Goal: Find contact information: Find contact information

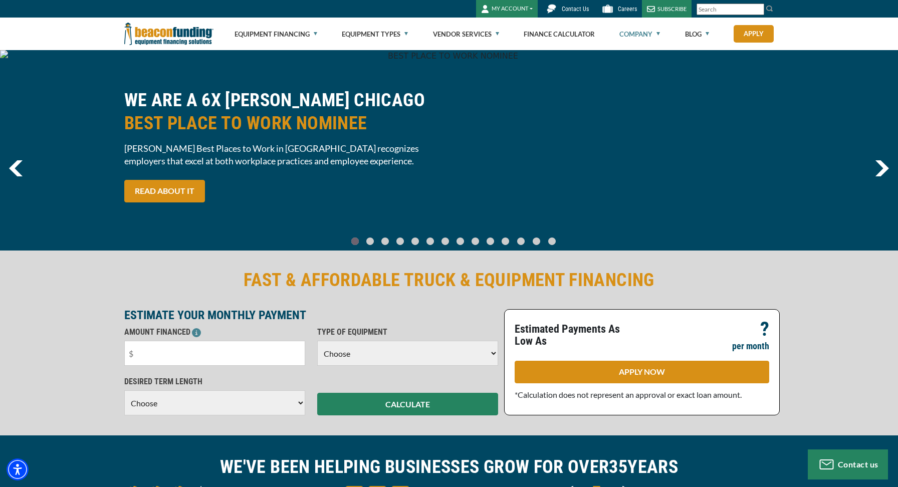
click at [657, 34] on link "Company" at bounding box center [639, 34] width 41 height 32
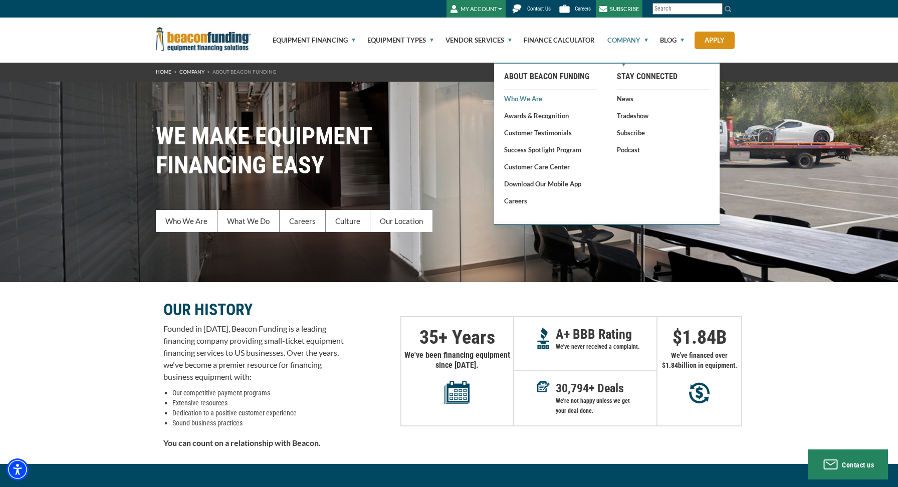
click at [521, 99] on link "Who We Are" at bounding box center [550, 99] width 93 height 10
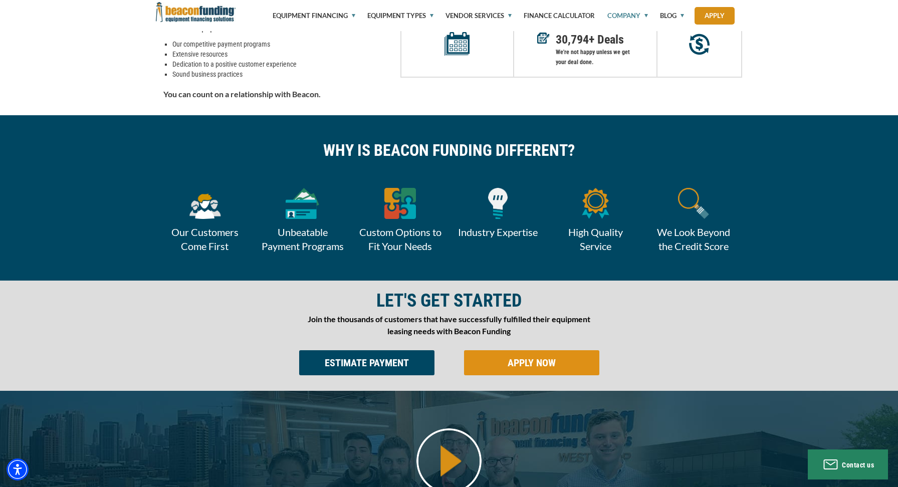
scroll to position [351, 0]
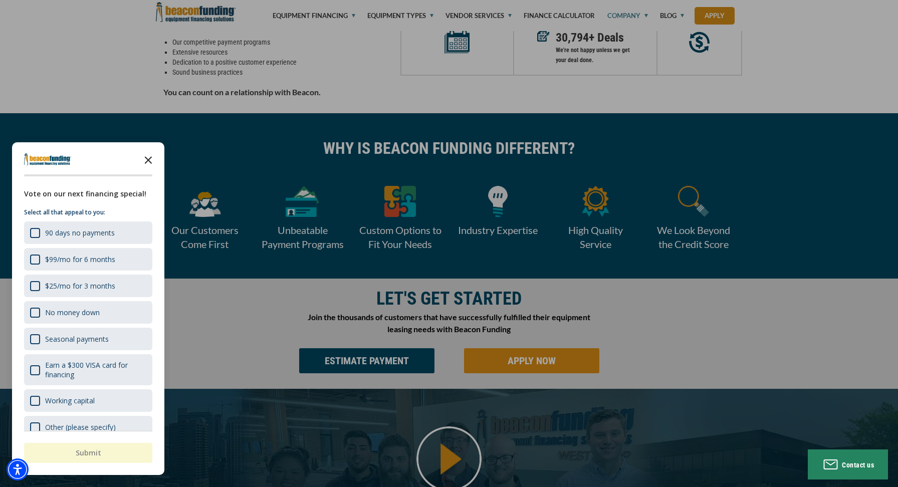
click at [149, 158] on icon "Close the survey" at bounding box center [148, 159] width 20 height 20
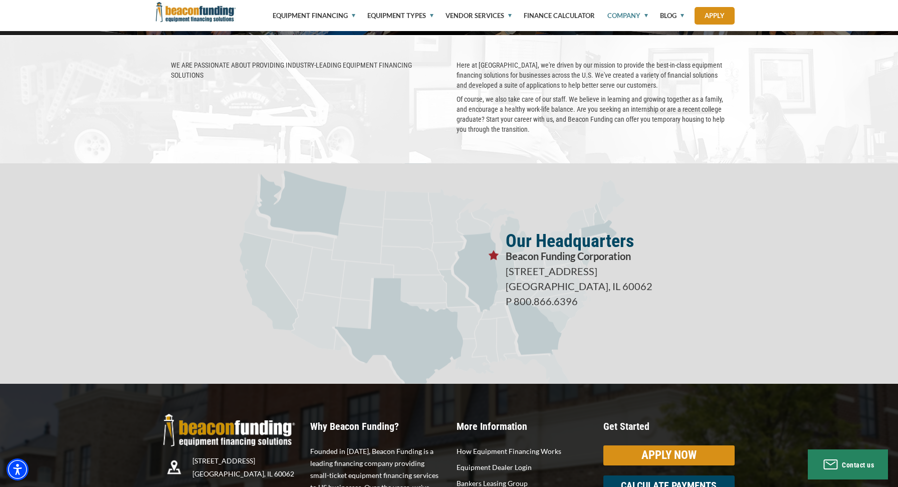
scroll to position [1604, 0]
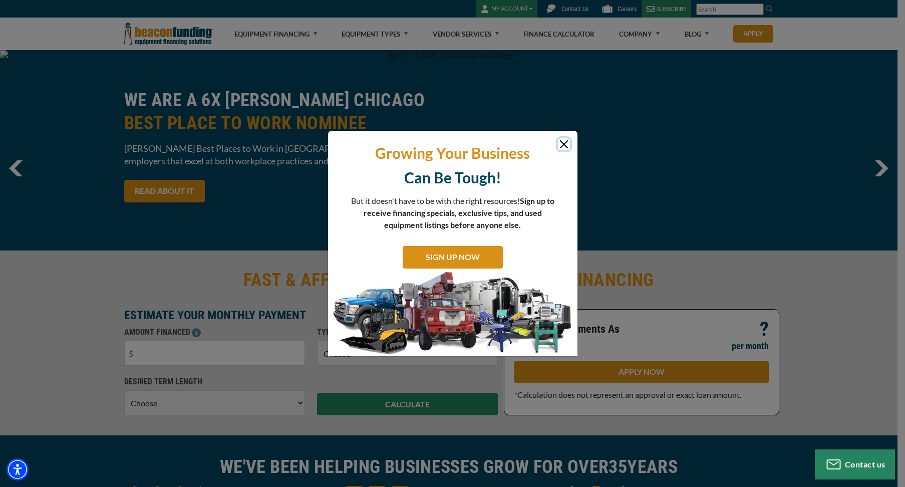
click at [565, 146] on button "Close" at bounding box center [564, 144] width 12 height 12
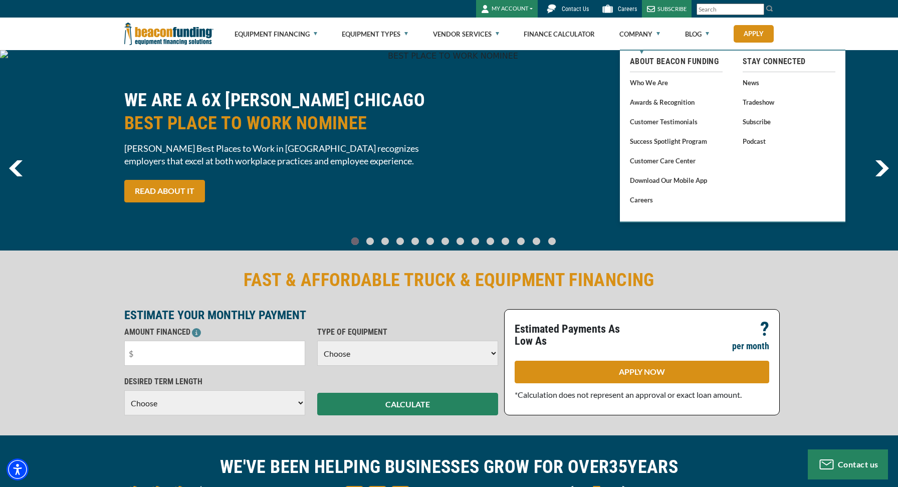
click at [661, 33] on ul "Equipment Financing Financing Programs Empty heading Flexible Financing Lease-T…" at bounding box center [504, 34] width 539 height 33
click at [658, 35] on link "Company" at bounding box center [639, 34] width 41 height 32
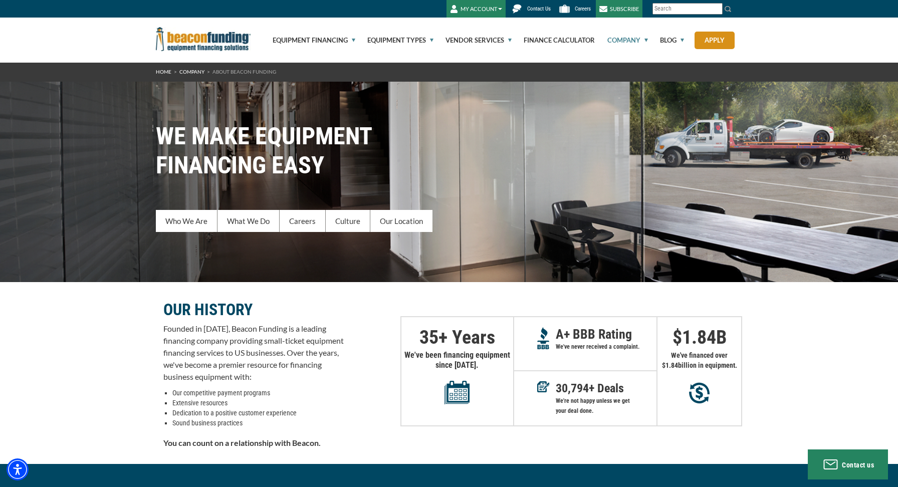
click at [544, 7] on span "Contact Us" at bounding box center [539, 9] width 24 height 7
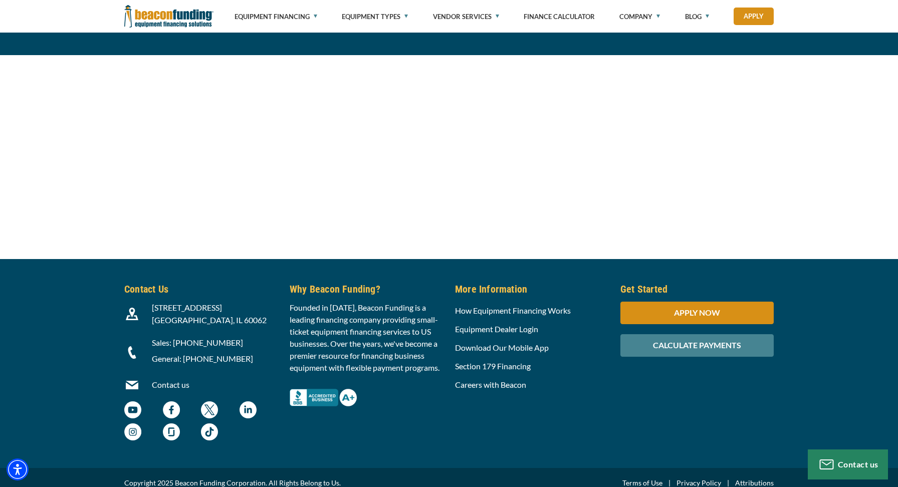
scroll to position [1043, 0]
